Goal: Transaction & Acquisition: Book appointment/travel/reservation

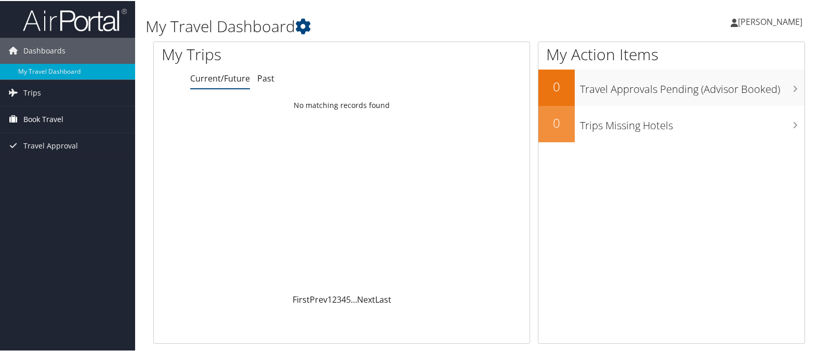
click at [47, 121] on span "Book Travel" at bounding box center [43, 118] width 40 height 26
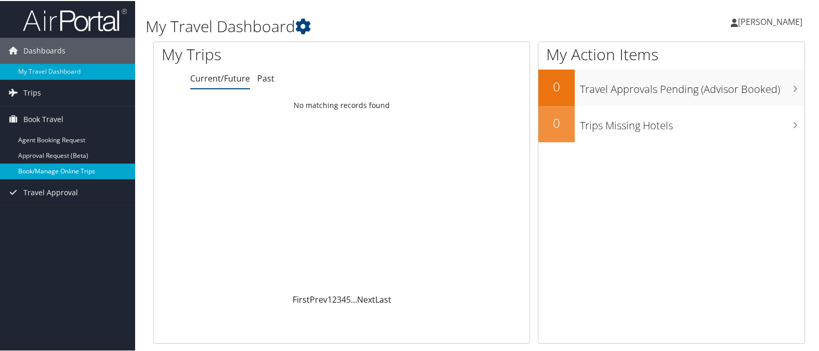
click at [45, 168] on link "Book/Manage Online Trips" at bounding box center [67, 171] width 135 height 16
